Goal: Transaction & Acquisition: Download file/media

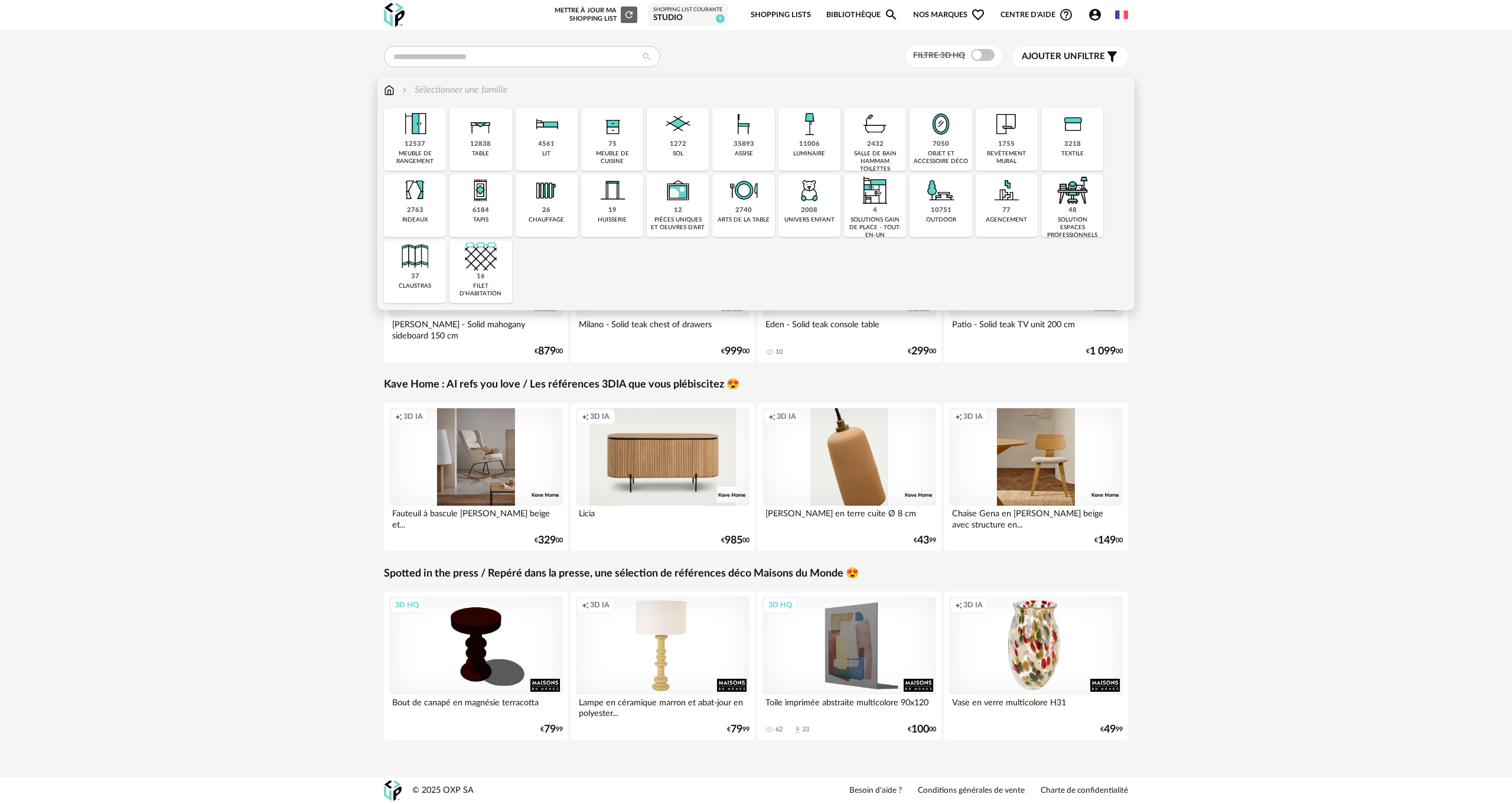
click at [1010, 139] on img at bounding box center [1006, 124] width 32 height 32
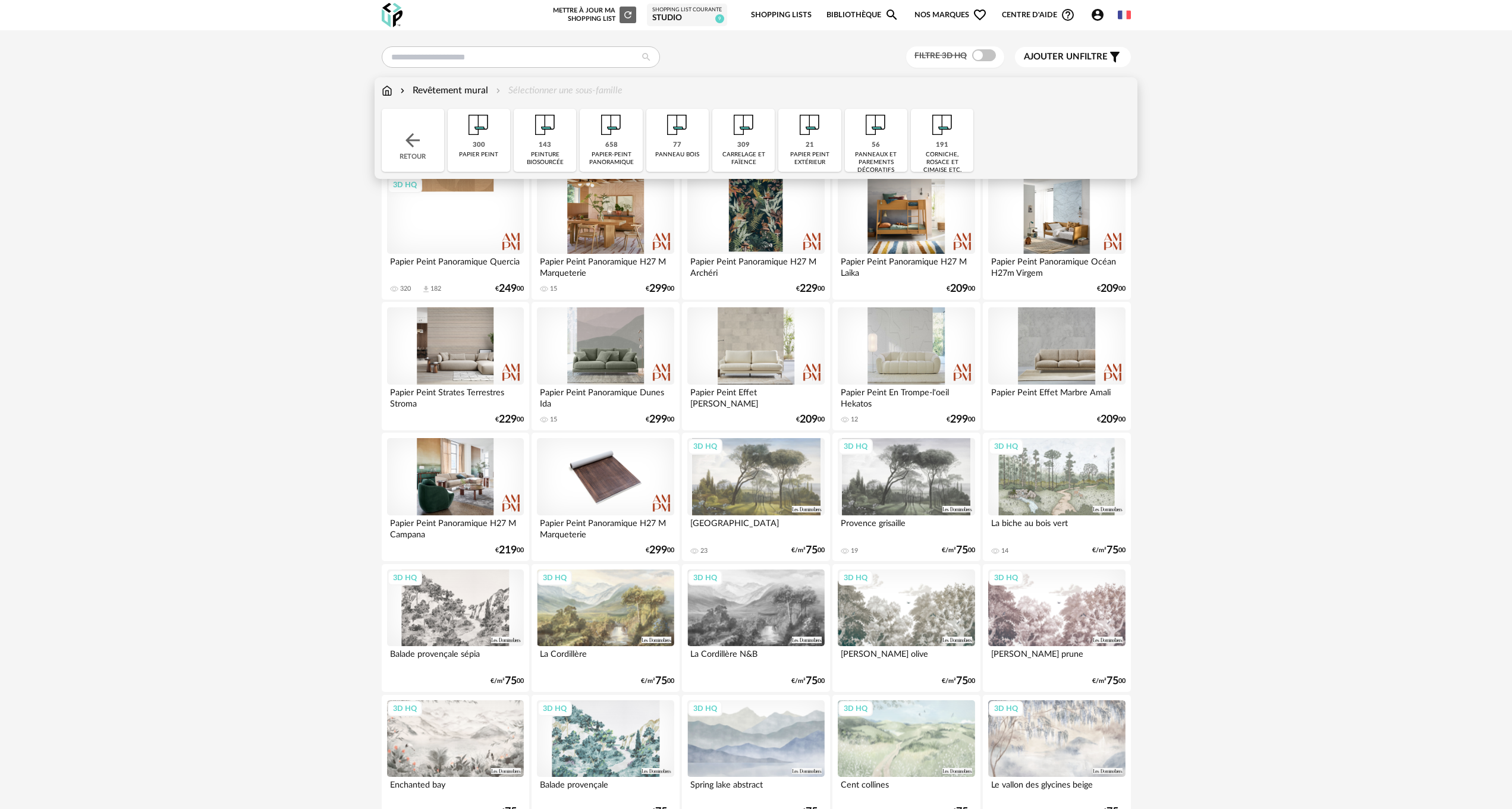
click at [460, 88] on div "Revêtement mural" at bounding box center [442, 91] width 91 height 13
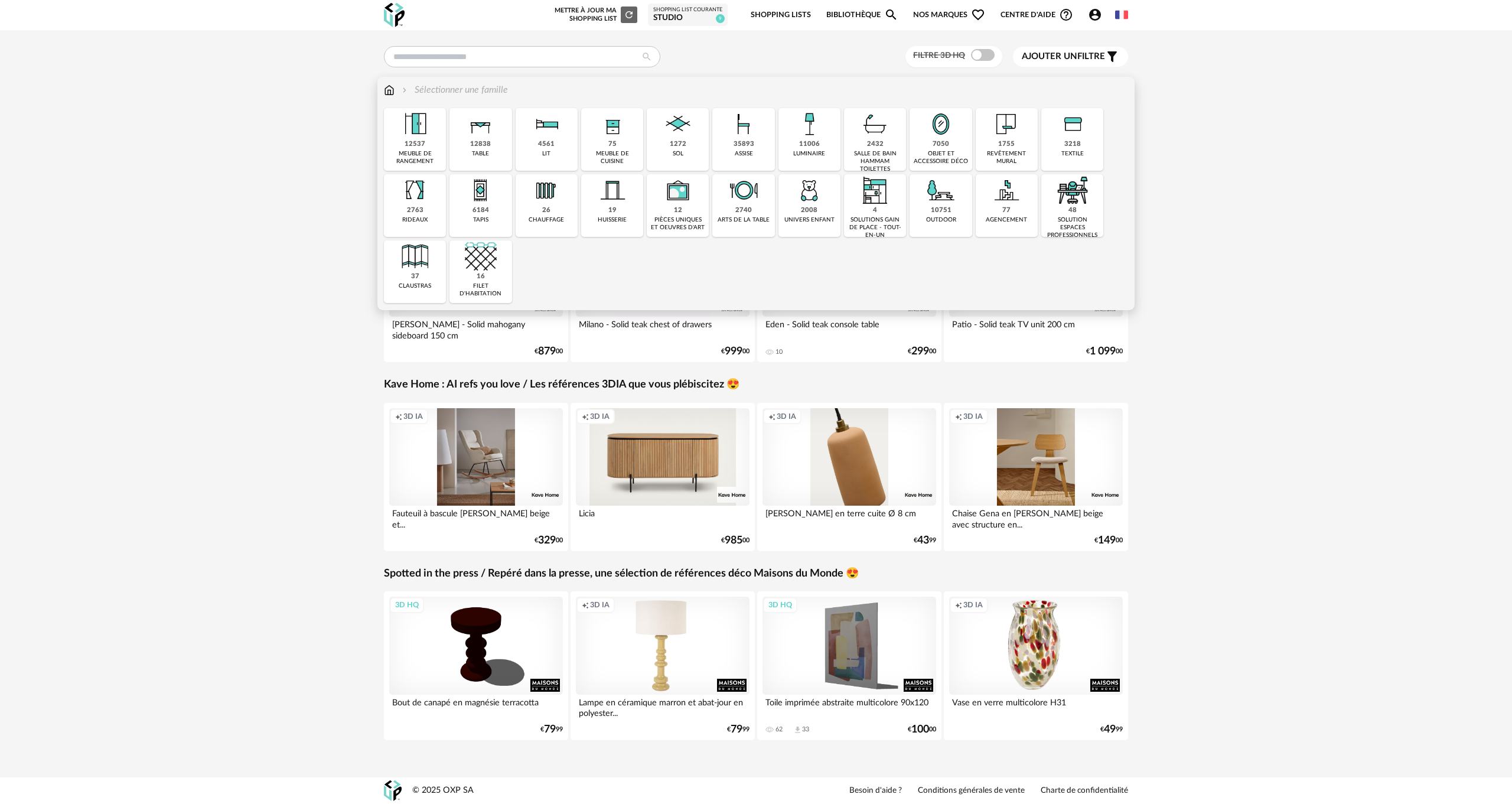
click at [1001, 139] on img at bounding box center [1006, 124] width 32 height 32
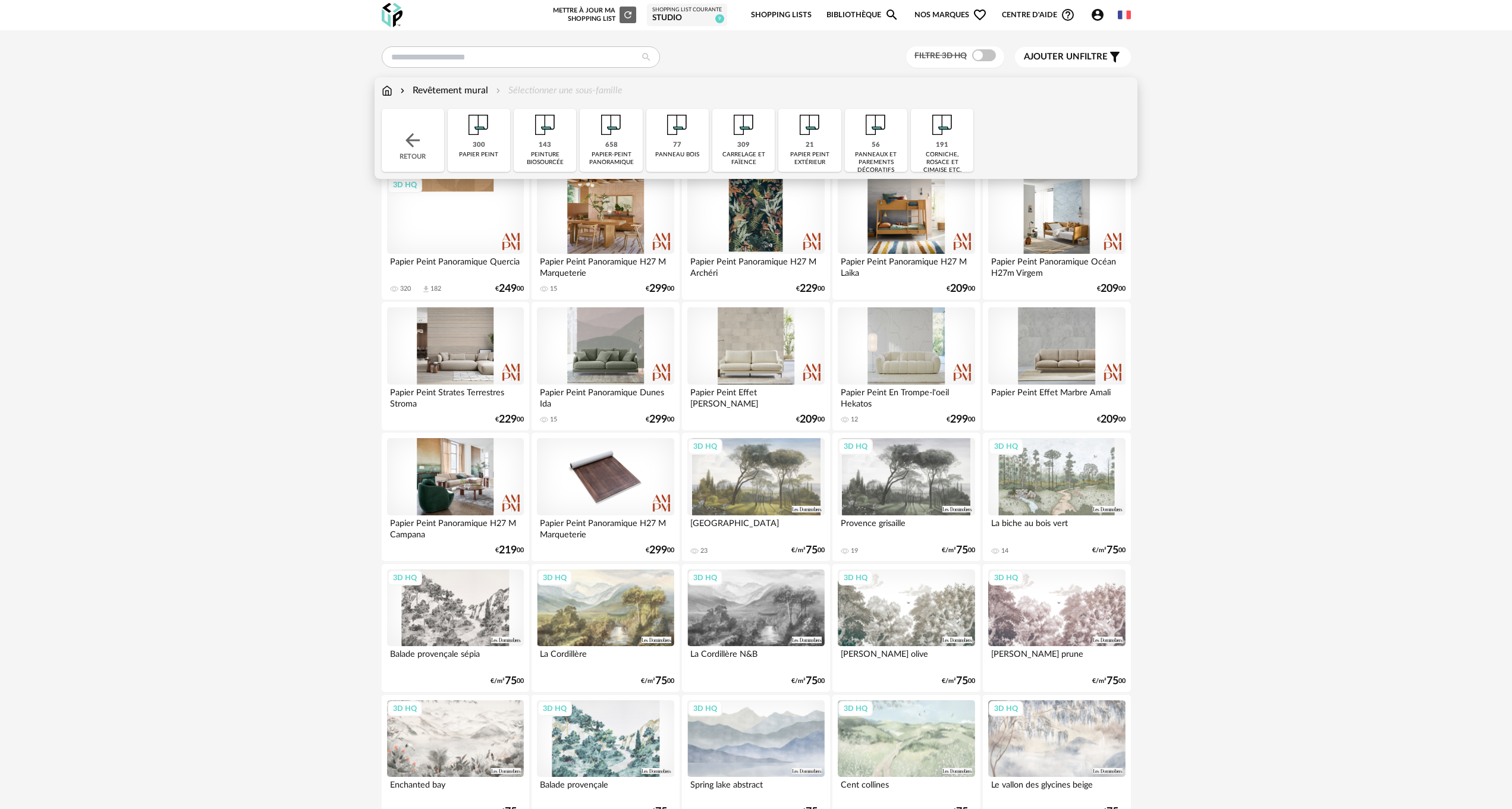
click at [736, 127] on img at bounding box center [743, 124] width 32 height 32
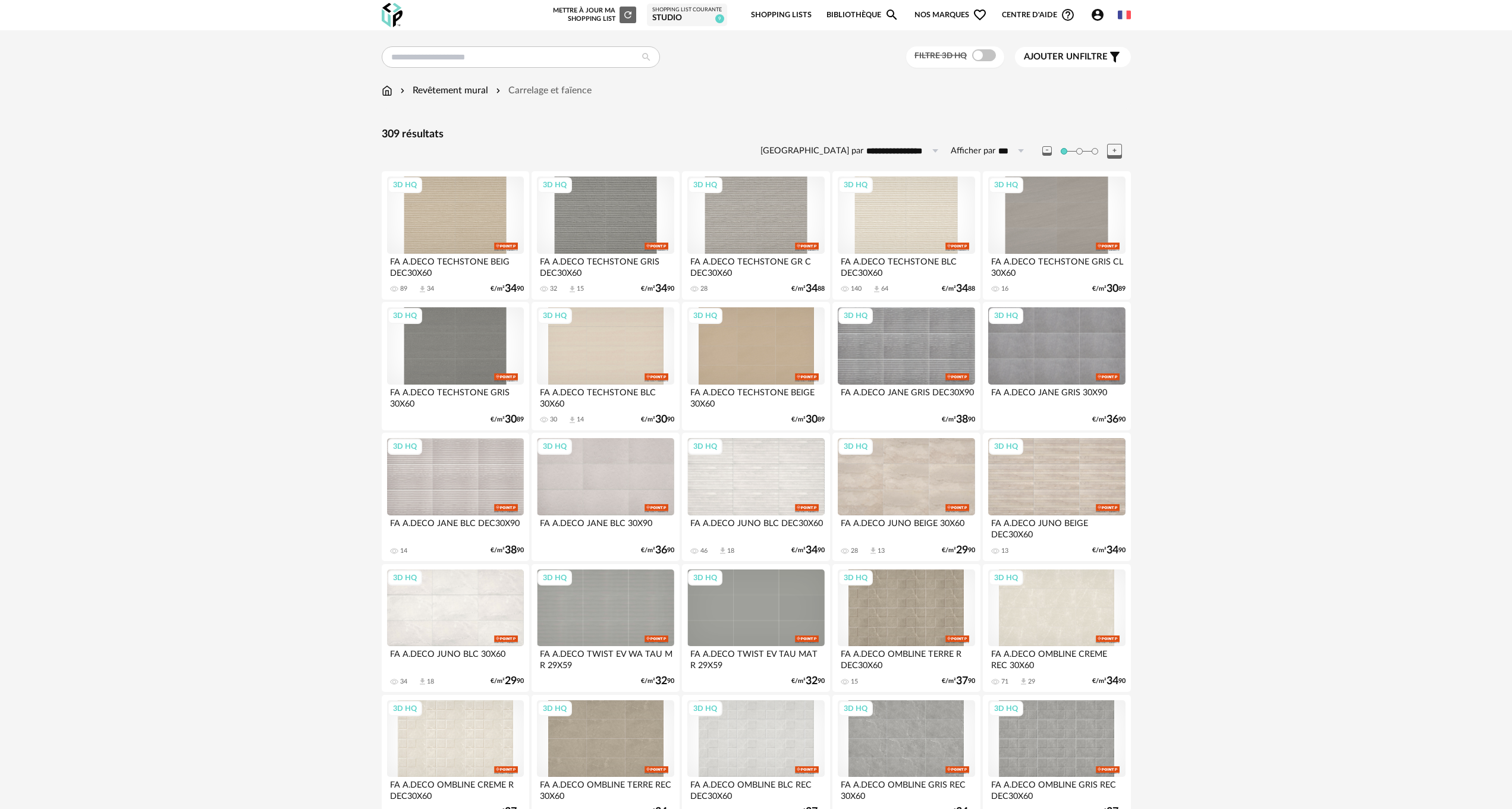
click at [1072, 59] on span "Ajouter un" at bounding box center [1052, 57] width 56 height 9
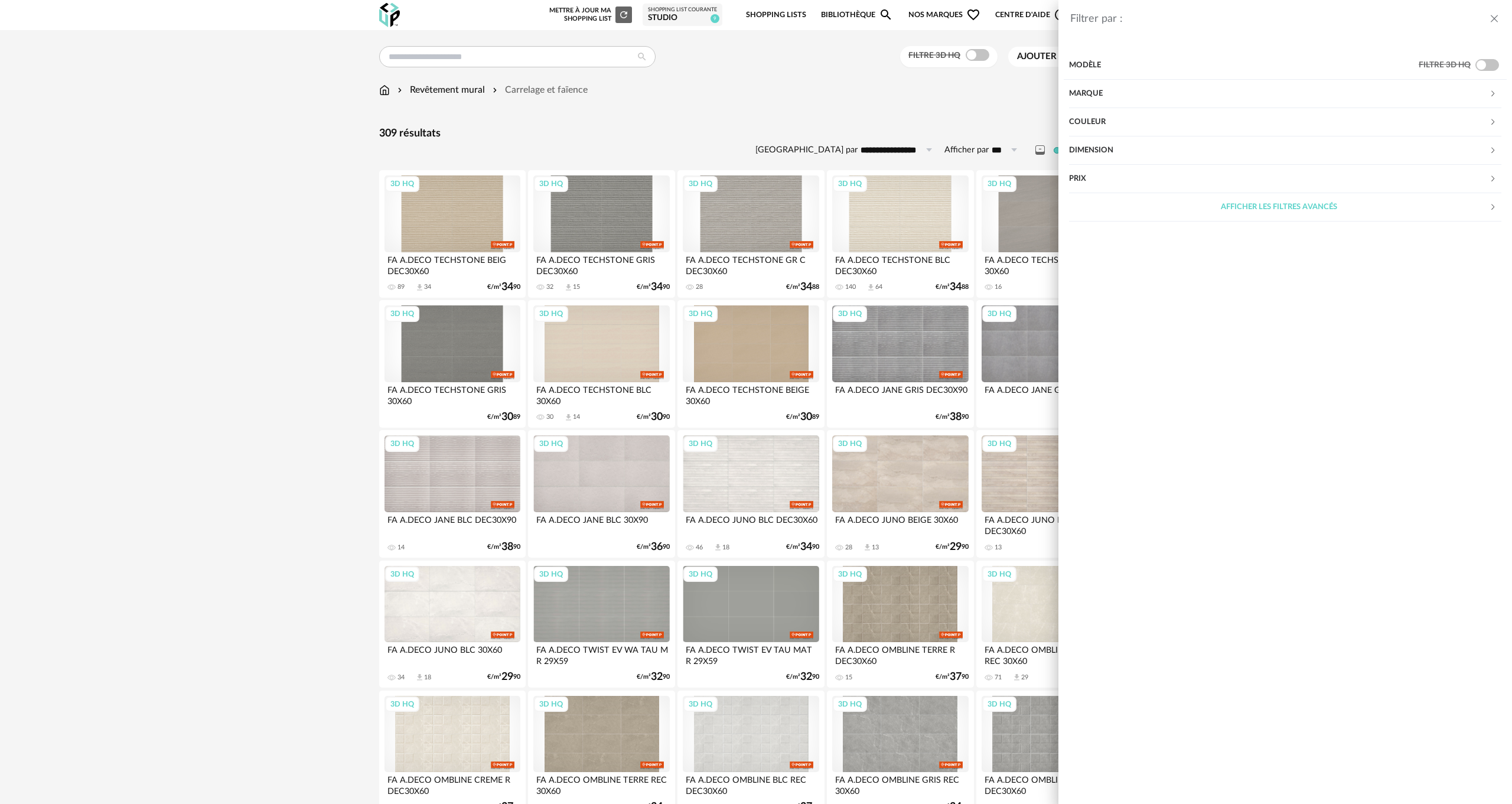
click at [1090, 113] on div "Couleur" at bounding box center [1279, 122] width 420 height 28
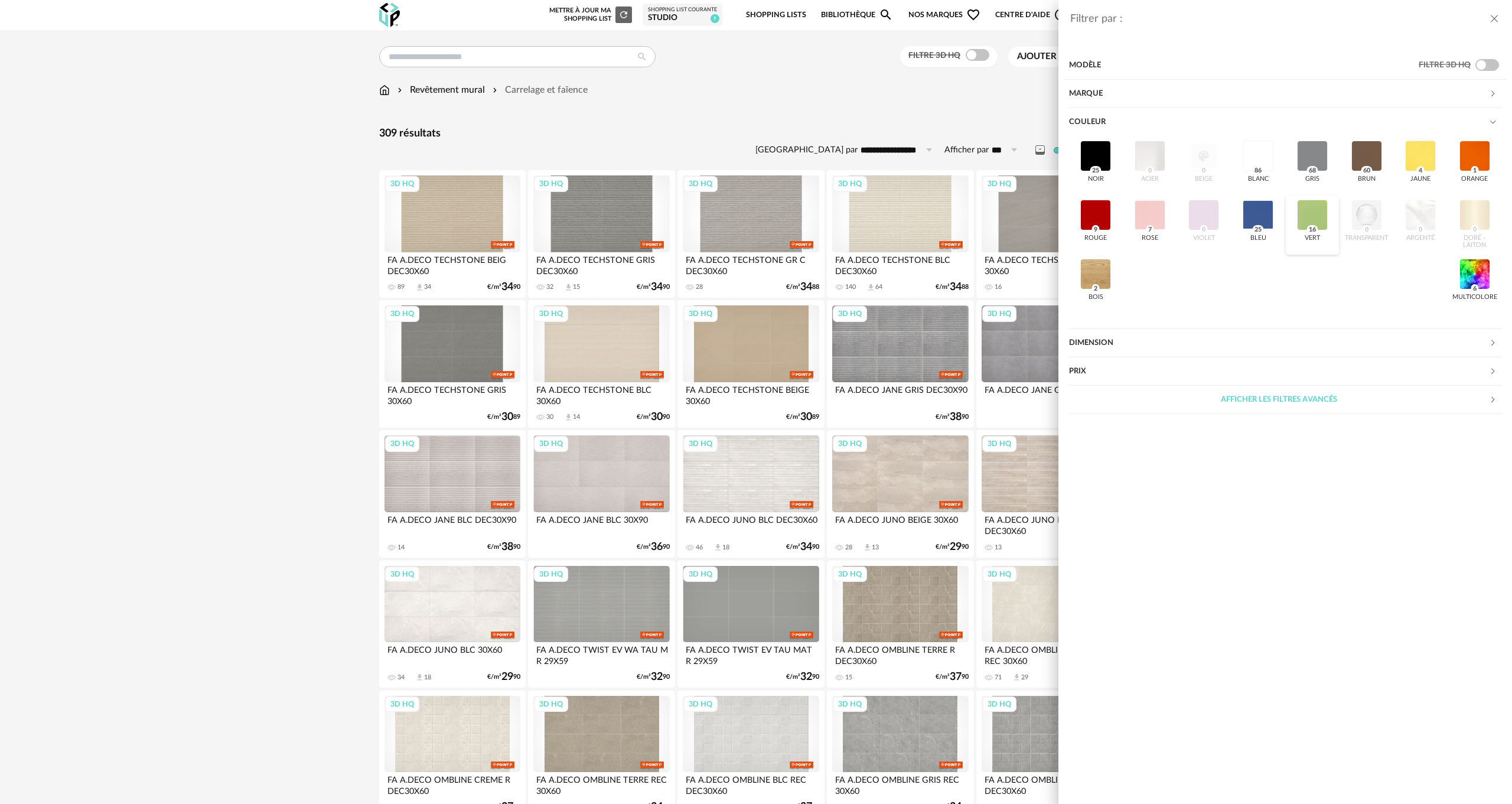
click at [1301, 215] on div at bounding box center [1312, 215] width 31 height 31
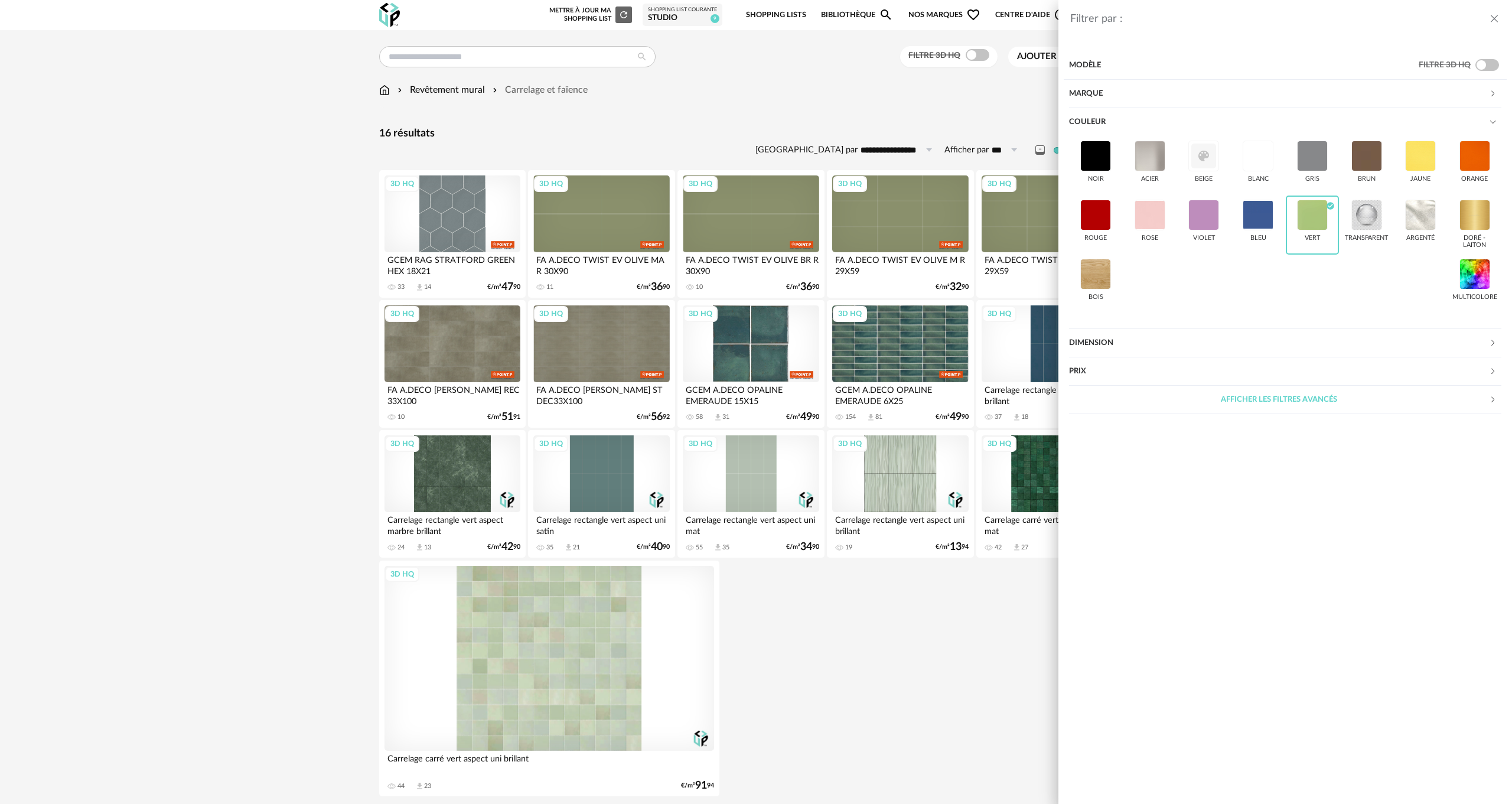
click at [1493, 18] on icon "close drawer" at bounding box center [1494, 19] width 12 height 12
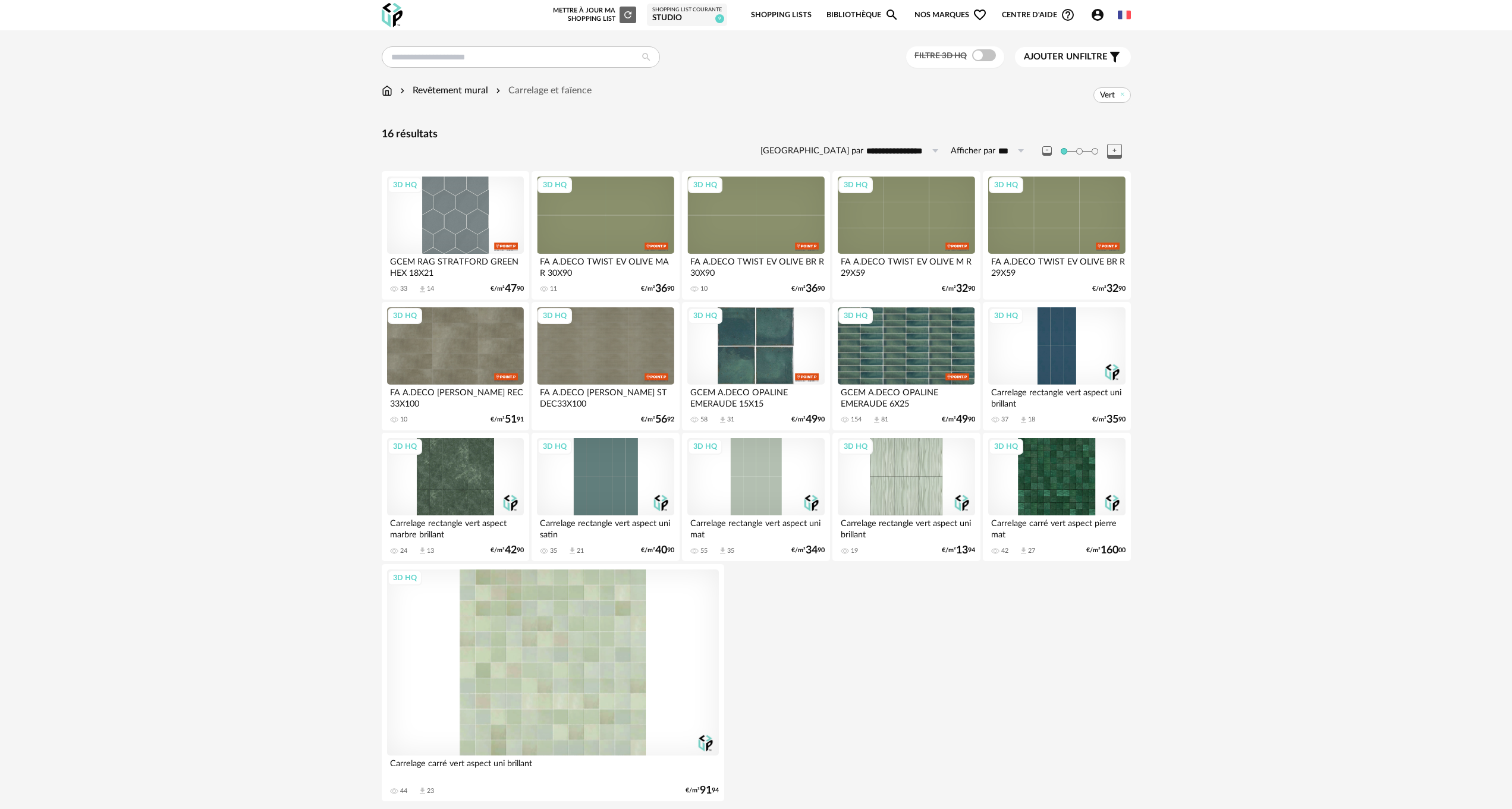
click at [1053, 484] on div "3D HQ" at bounding box center [1057, 476] width 136 height 77
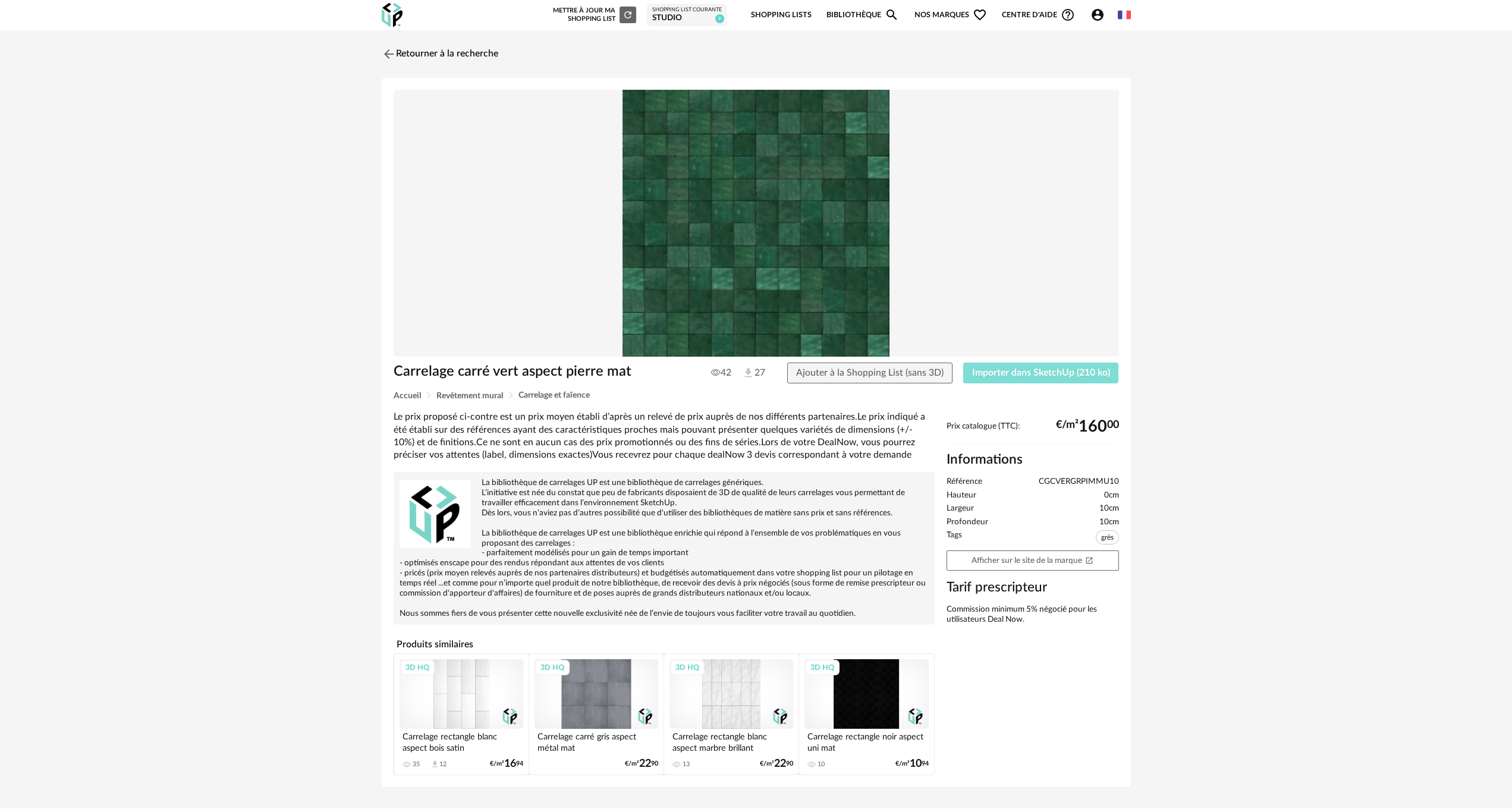
click at [1070, 374] on span "Importer dans SketchUp (210 ko)" at bounding box center [1041, 373] width 138 height 10
